Goal: Transaction & Acquisition: Purchase product/service

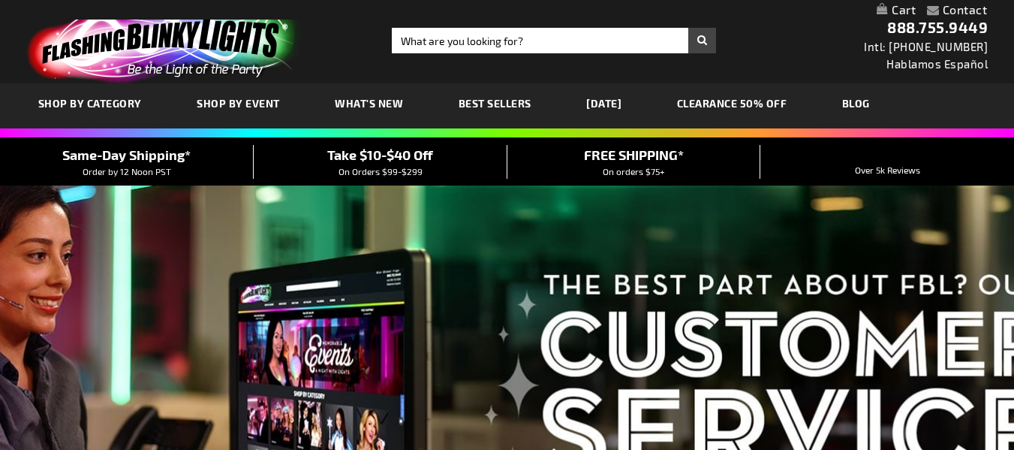
click at [623, 101] on link "[DATE]" at bounding box center [604, 103] width 58 height 50
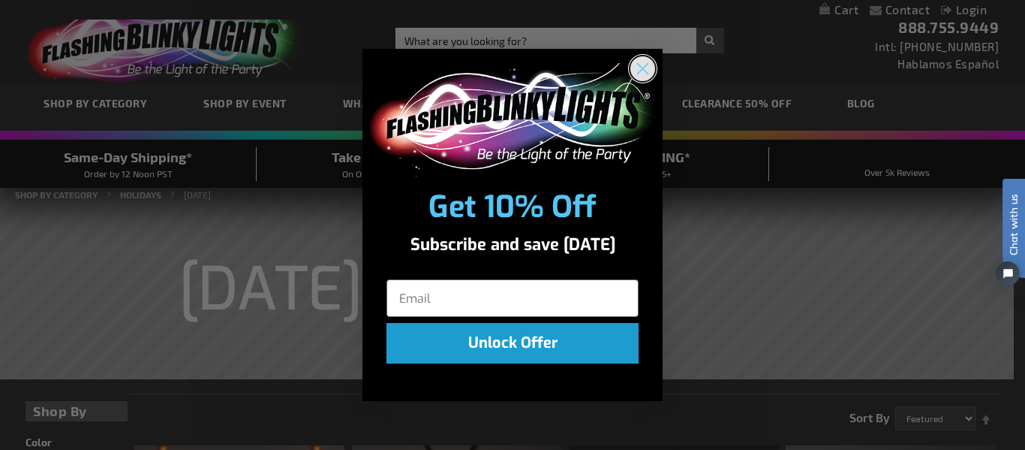
click at [644, 65] on circle "Close dialog" at bounding box center [643, 68] width 25 height 25
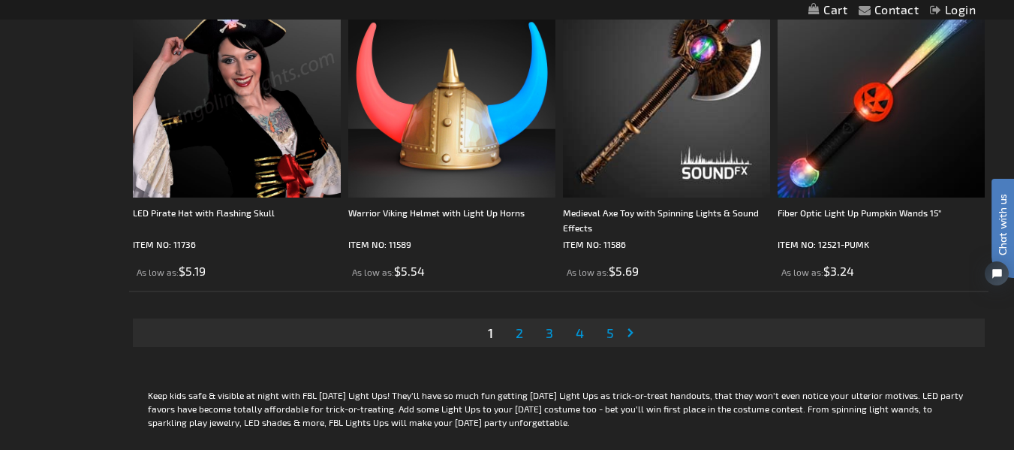
scroll to position [4776, 0]
click at [516, 336] on span "2" at bounding box center [520, 333] width 8 height 17
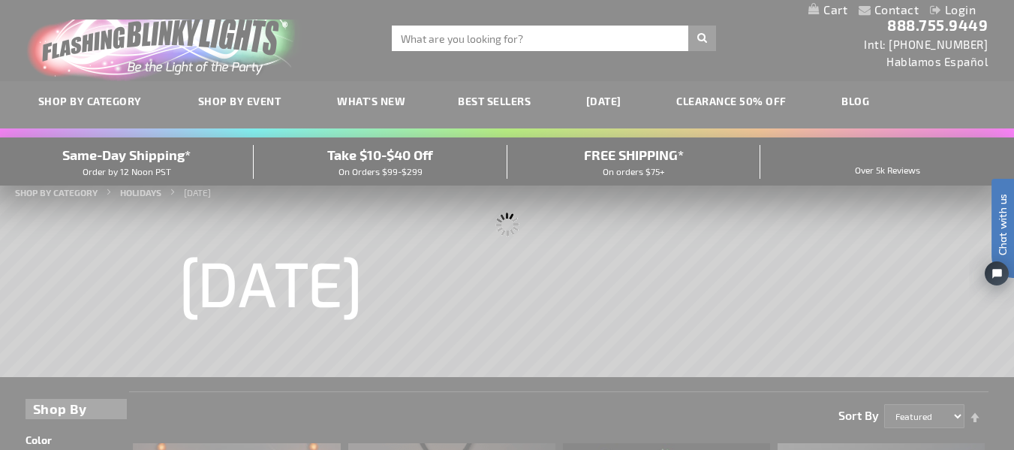
scroll to position [0, 0]
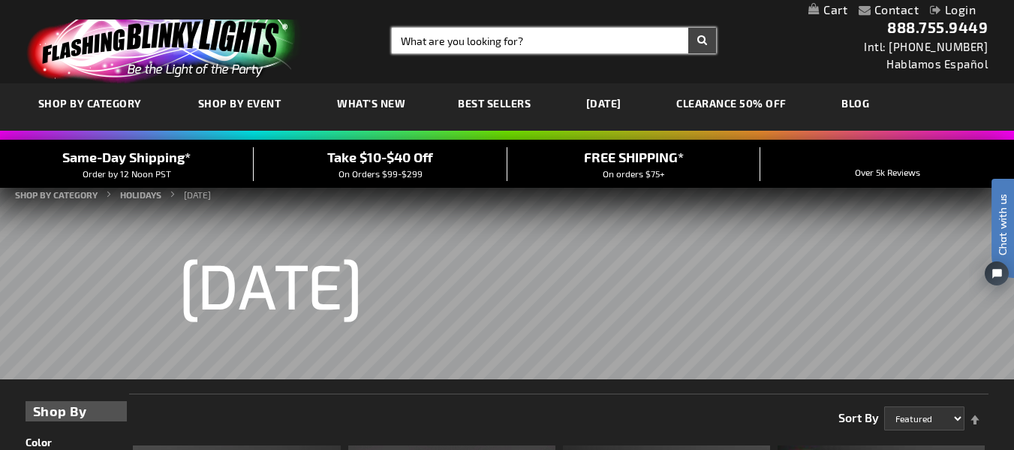
click at [542, 40] on input "Search" at bounding box center [554, 41] width 324 height 26
type input "bunny mask"
click at [688, 28] on button "Search" at bounding box center [702, 41] width 28 height 26
